Goal: Navigation & Orientation: Find specific page/section

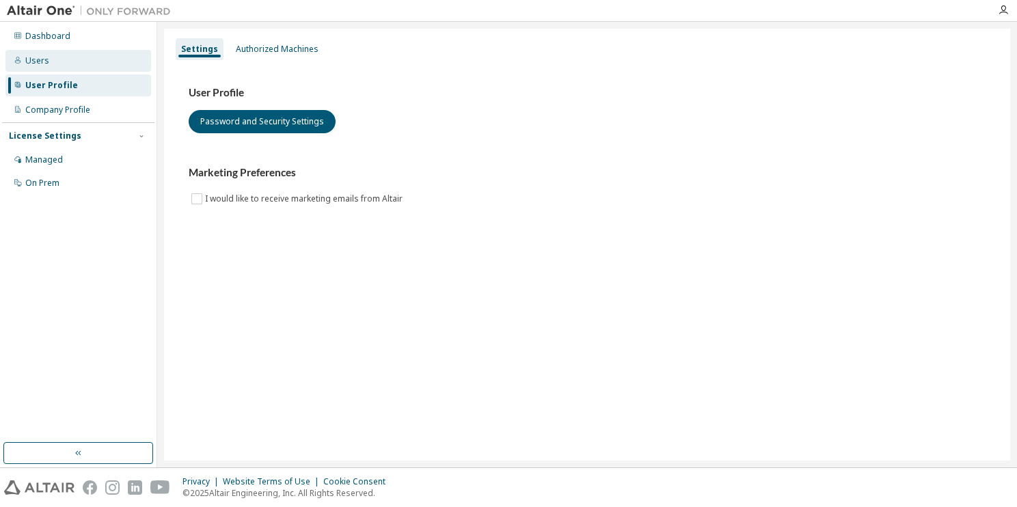
click at [40, 62] on div "Users" at bounding box center [37, 60] width 24 height 11
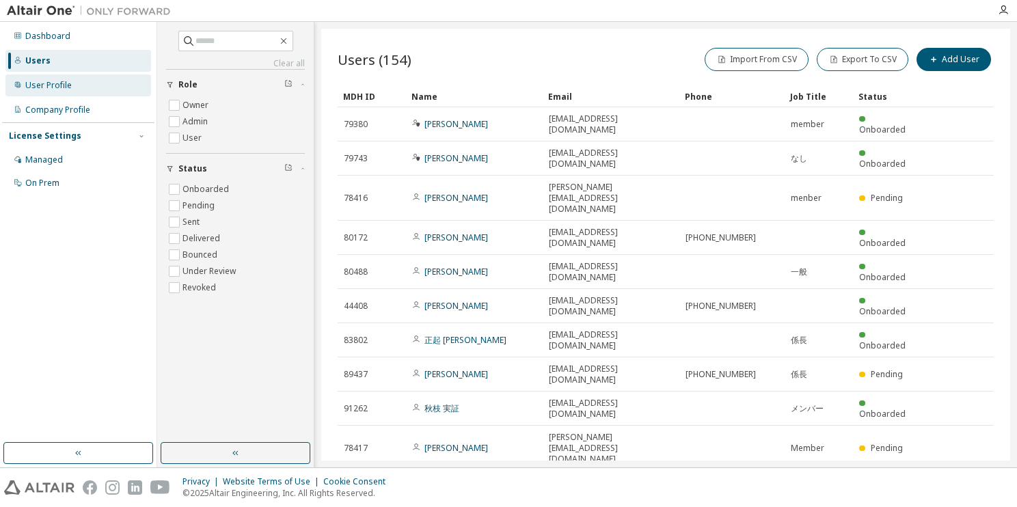
click at [57, 87] on div "User Profile" at bounding box center [48, 85] width 46 height 11
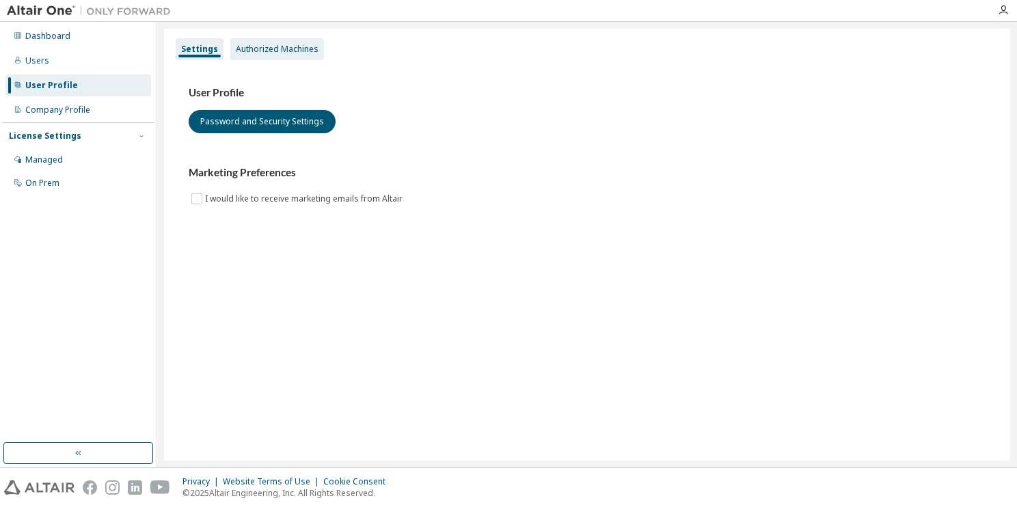
click at [247, 51] on div "Authorized Machines" at bounding box center [277, 49] width 83 height 11
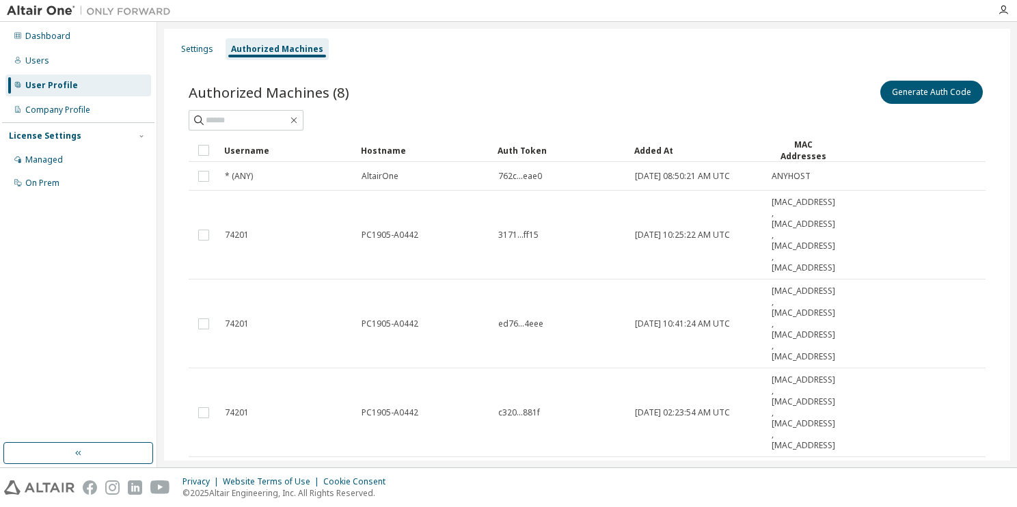
drag, startPoint x: 353, startPoint y: 464, endPoint x: 550, endPoint y: 464, distance: 197.5
click at [550, 464] on div "Settings Authorized Machines Authorized Machines (8) Generate Auth Code Clear L…" at bounding box center [587, 245] width 860 height 446
click at [173, 301] on div "Authorized Machines (8) Generate Auth Code Clear Load Save Save As Field Operat…" at bounding box center [587, 406] width 830 height 689
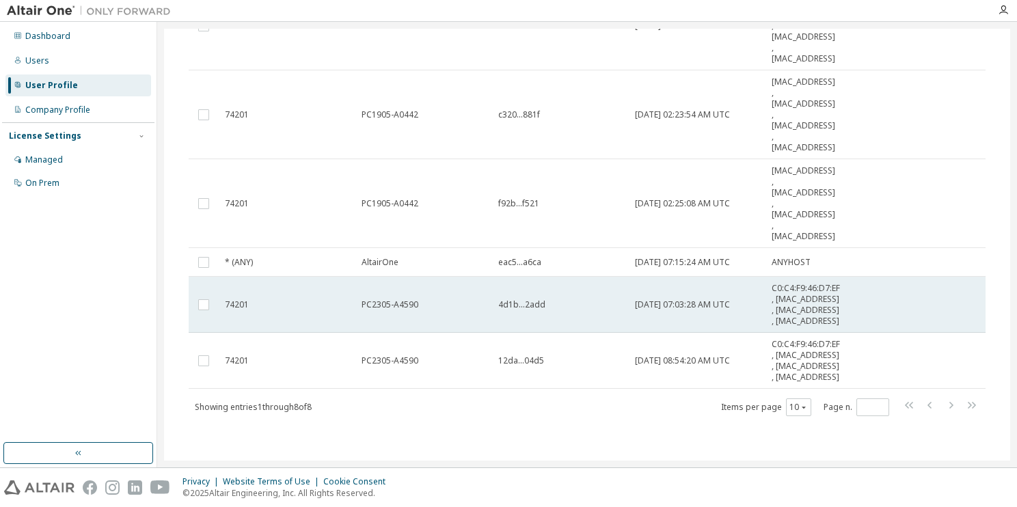
scroll to position [361, 0]
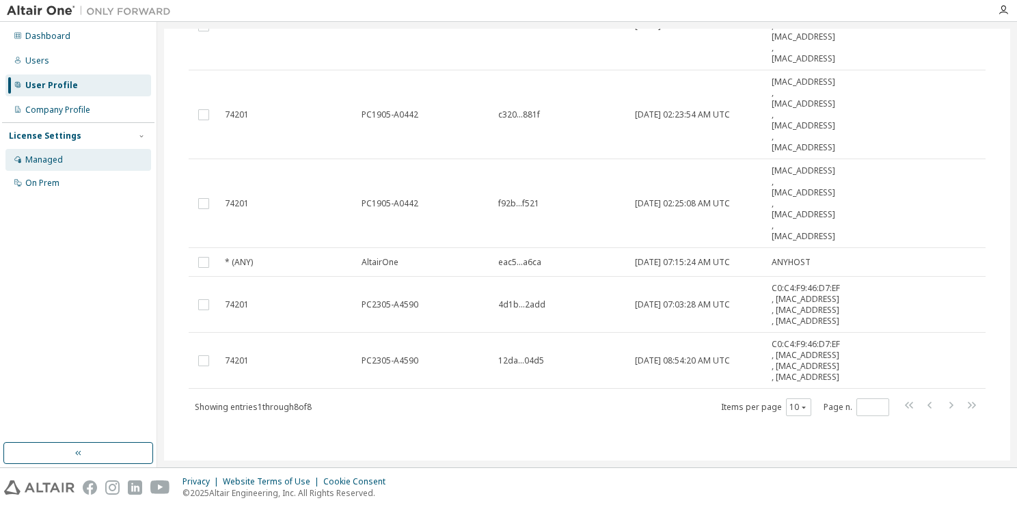
click at [49, 160] on div "Managed" at bounding box center [44, 159] width 38 height 11
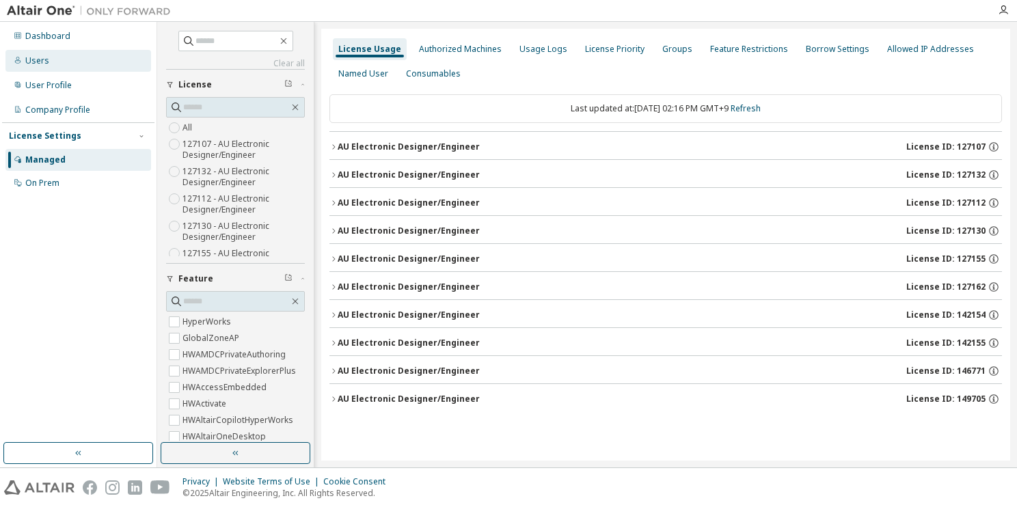
click at [68, 56] on div "Users" at bounding box center [78, 61] width 146 height 22
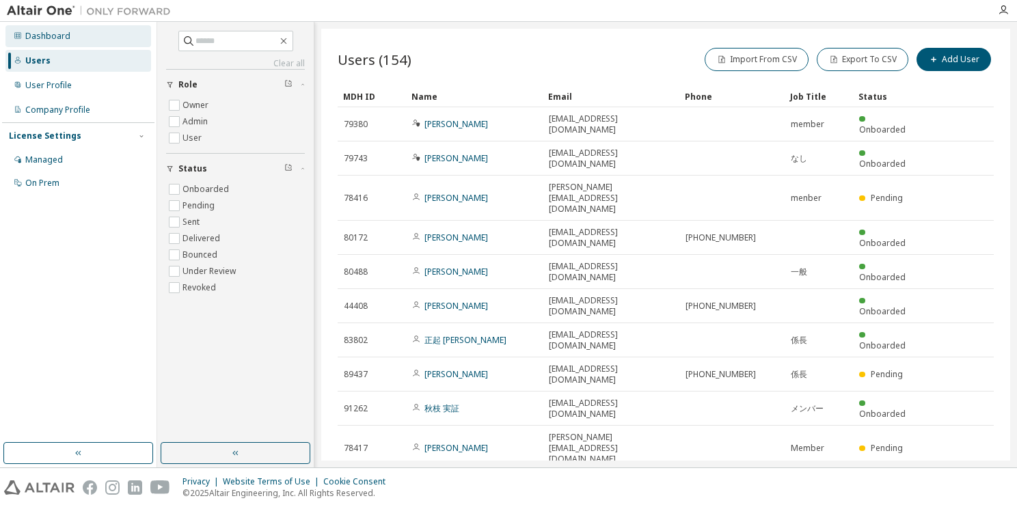
click at [71, 29] on div "Dashboard" at bounding box center [78, 36] width 146 height 22
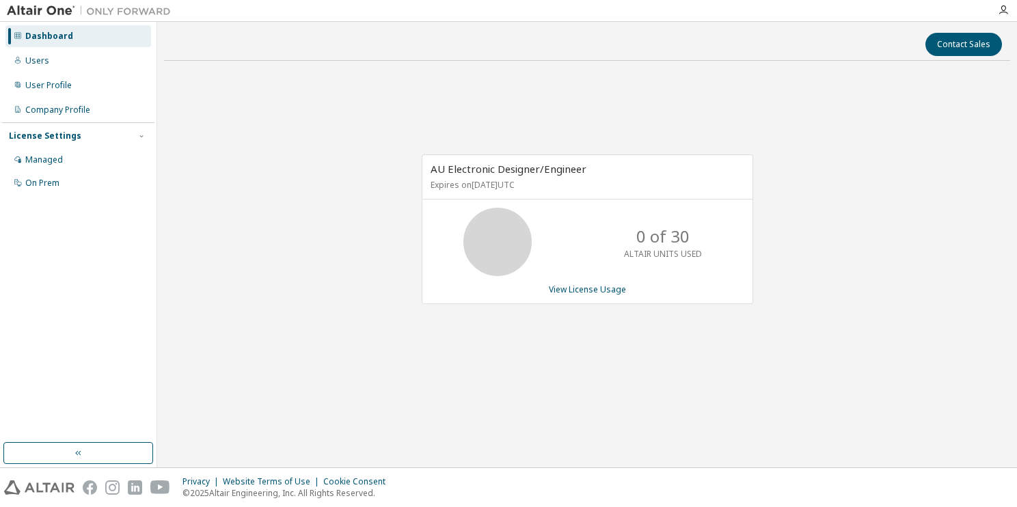
click at [66, 49] on div "Dashboard Users User Profile Company Profile License Settings Managed On Prem" at bounding box center [78, 110] width 152 height 172
click at [61, 64] on div "Users" at bounding box center [78, 61] width 146 height 22
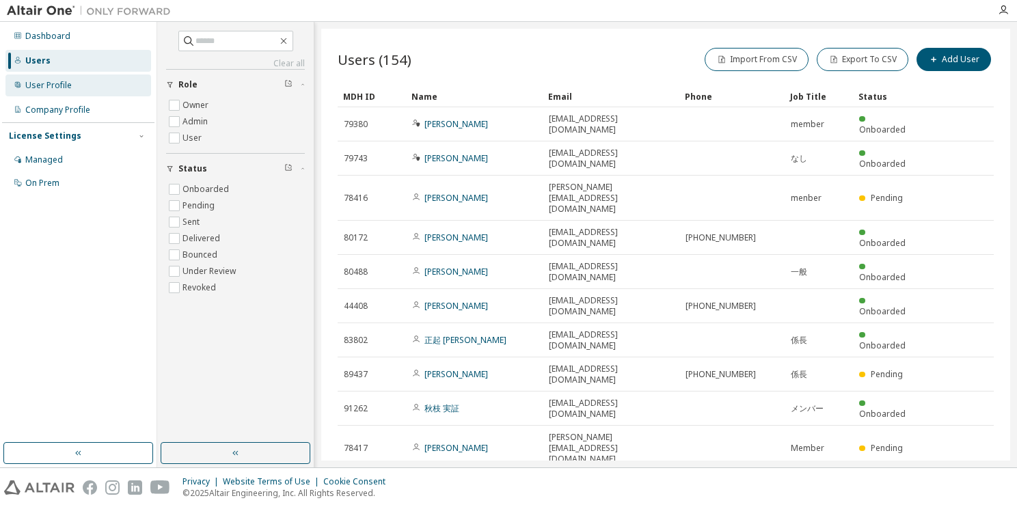
click at [66, 94] on div "User Profile" at bounding box center [78, 86] width 146 height 22
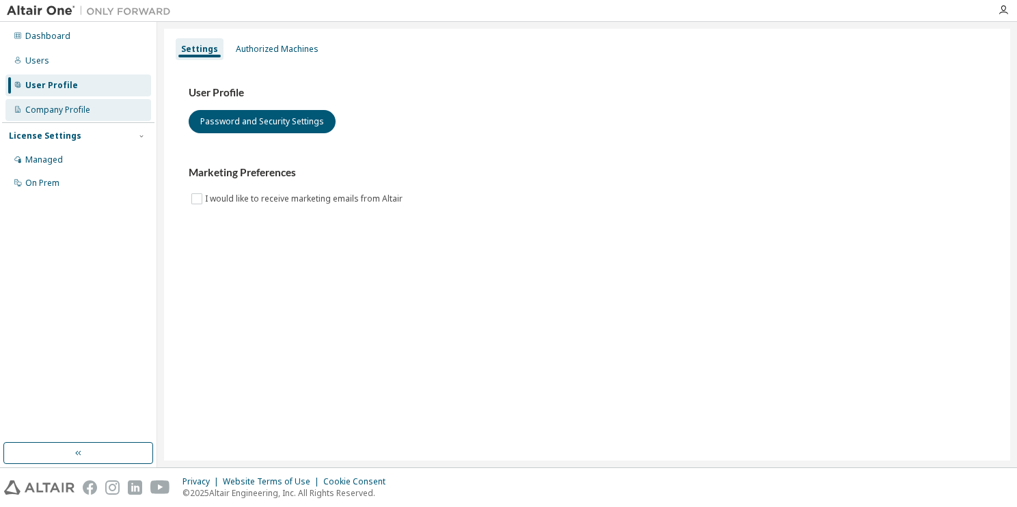
click at [66, 116] on div "Company Profile" at bounding box center [78, 110] width 146 height 22
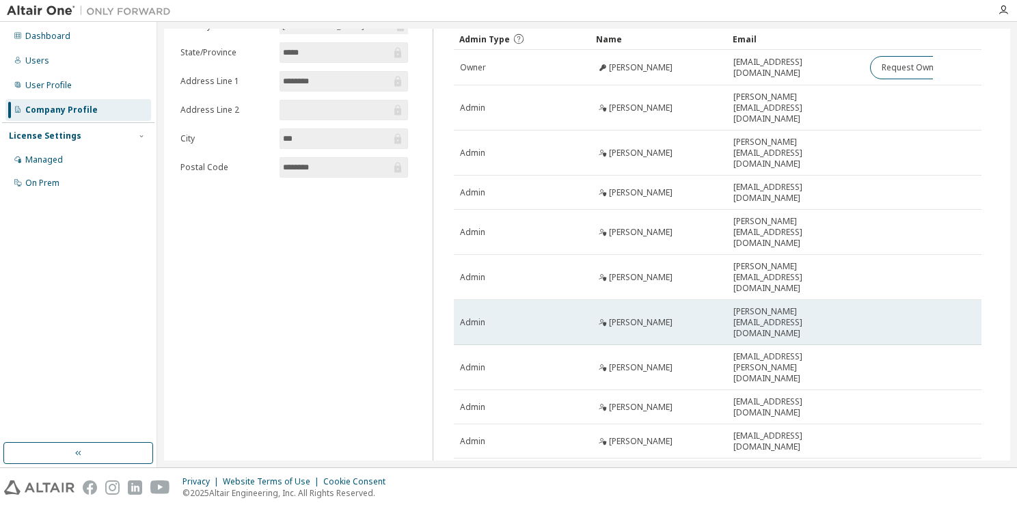
scroll to position [87, 0]
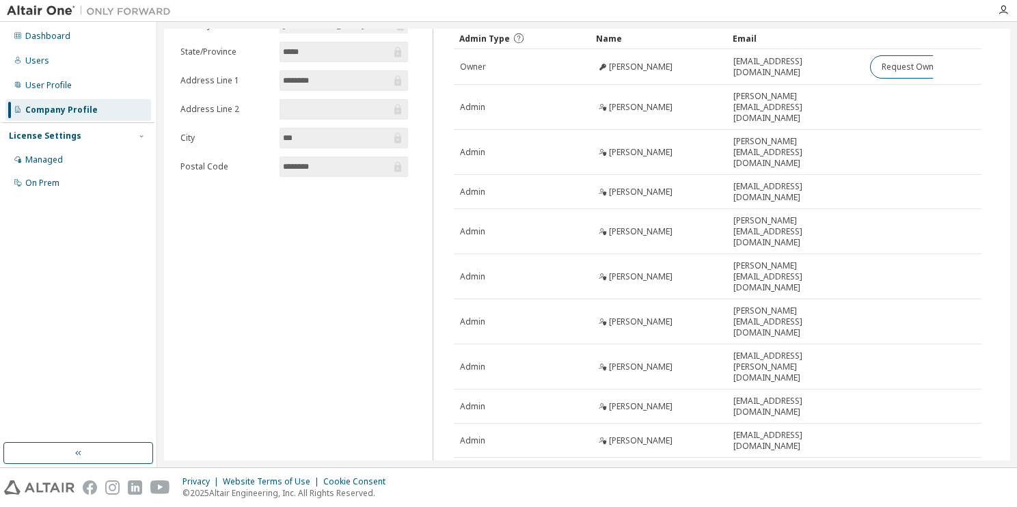
click at [61, 141] on div "License Settings" at bounding box center [45, 136] width 72 height 11
click at [55, 4] on img at bounding box center [92, 11] width 171 height 14
click at [104, 2] on div at bounding box center [89, 10] width 178 height 21
click at [60, 61] on div "Users" at bounding box center [78, 61] width 146 height 22
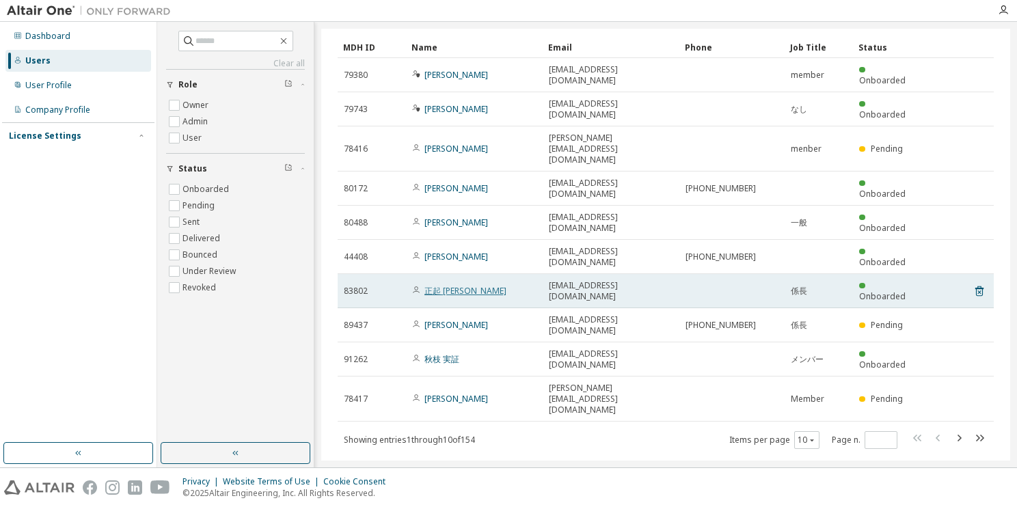
scroll to position [51, 0]
